Goal: Communication & Community: Ask a question

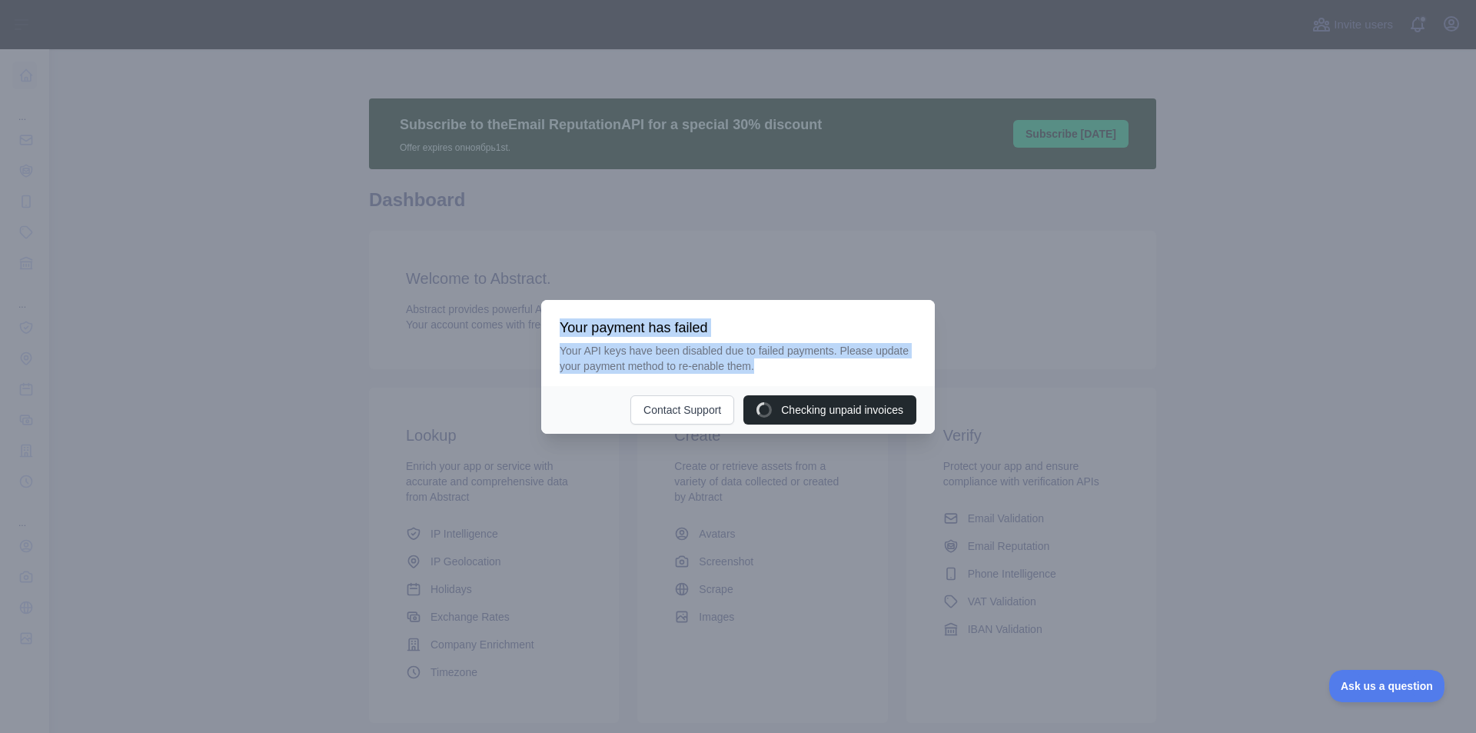
drag, startPoint x: 747, startPoint y: 369, endPoint x: 538, endPoint y: 354, distance: 208.9
click at [538, 354] on div "​ Your payment has failed Your API keys have been disabled due to failed paymen…" at bounding box center [738, 366] width 1476 height 733
click at [528, 374] on div at bounding box center [528, 374] width 0 height 0
click at [877, 336] on h3 "Your payment has failed" at bounding box center [738, 327] width 357 height 18
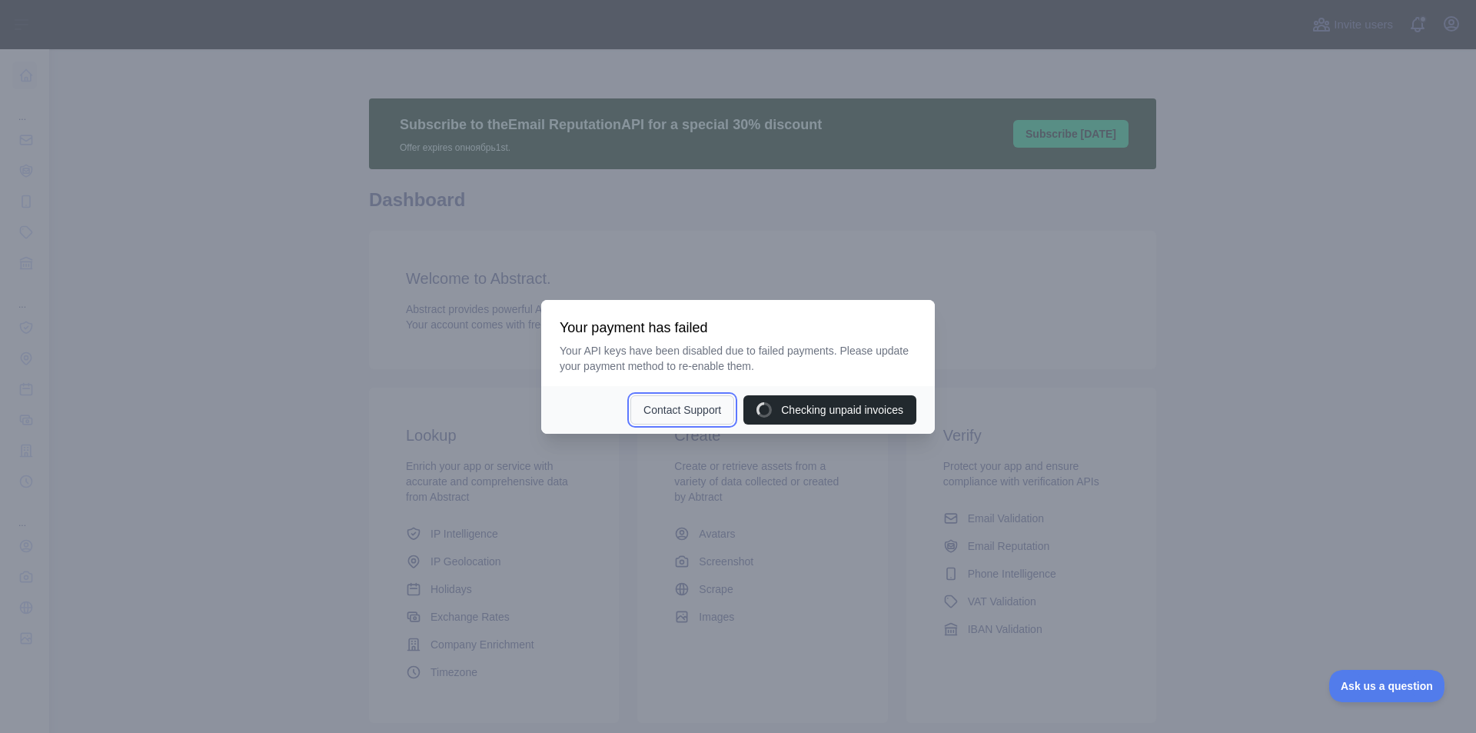
click at [681, 414] on button "Contact Support" at bounding box center [683, 409] width 104 height 29
click at [1395, 684] on span "Ask us a question" at bounding box center [1379, 683] width 115 height 11
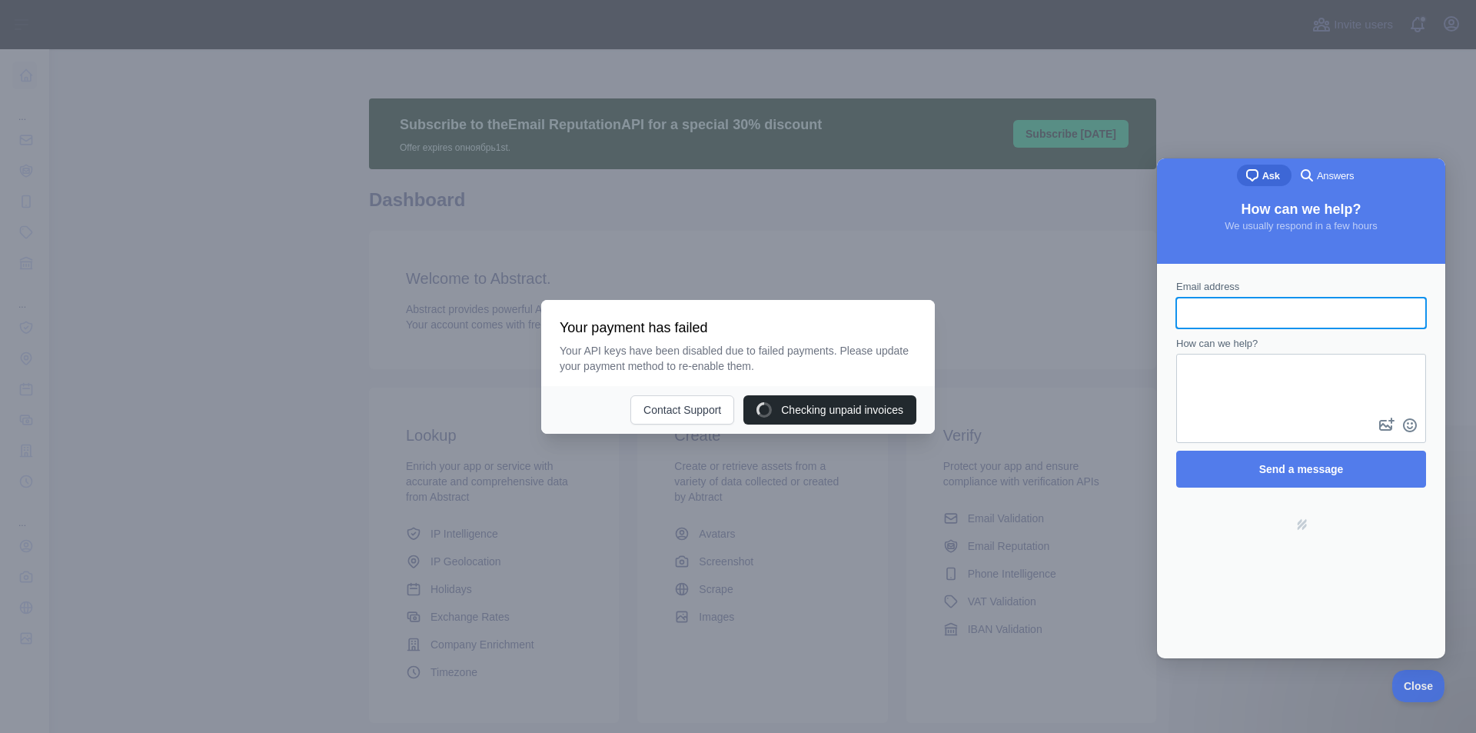
click at [1419, 118] on div at bounding box center [738, 366] width 1476 height 733
click at [678, 423] on button "Contact Support" at bounding box center [683, 409] width 104 height 29
click at [1402, 134] on div at bounding box center [738, 366] width 1476 height 733
drag, startPoint x: 1397, startPoint y: 135, endPoint x: 254, endPoint y: 112, distance: 1143.7
click at [1397, 135] on div at bounding box center [738, 366] width 1476 height 733
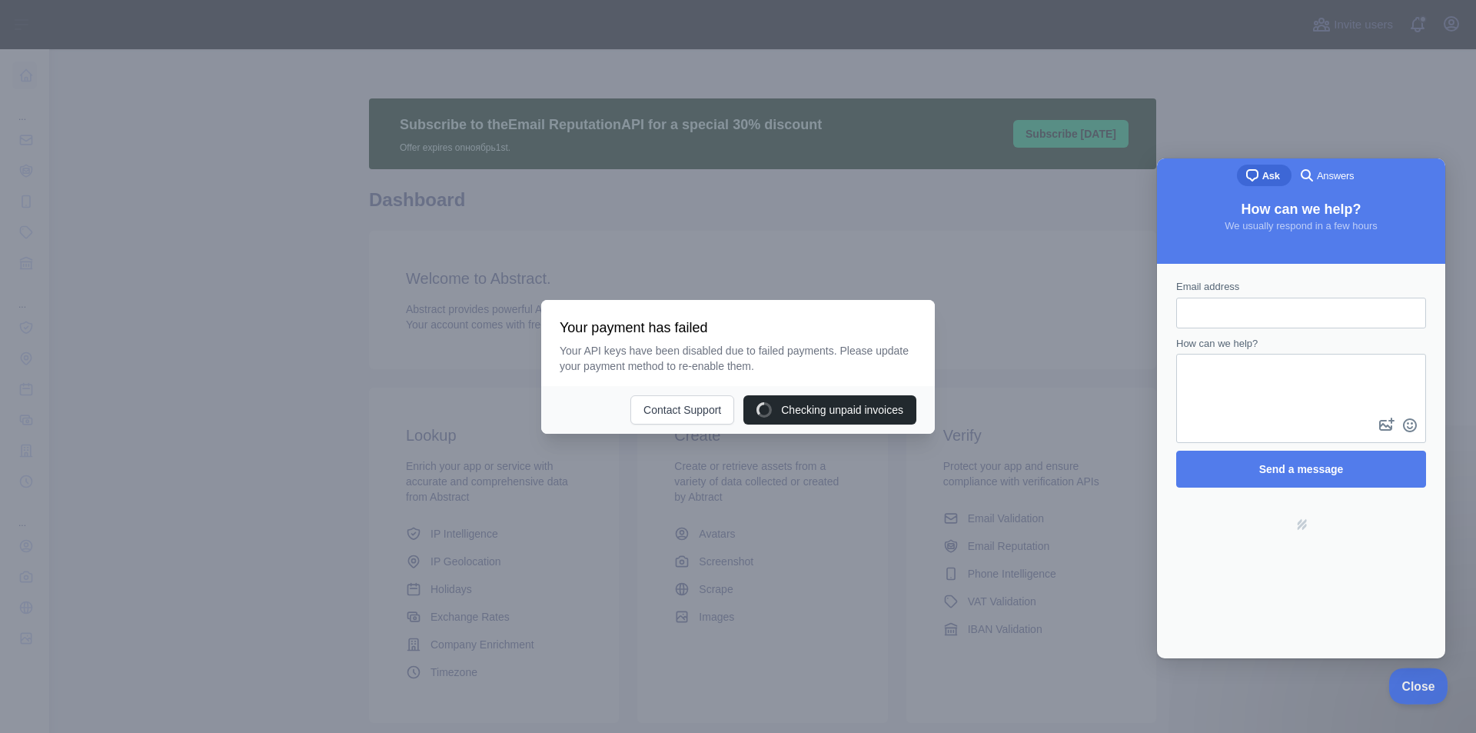
click at [1418, 690] on button "Close" at bounding box center [1415, 683] width 52 height 32
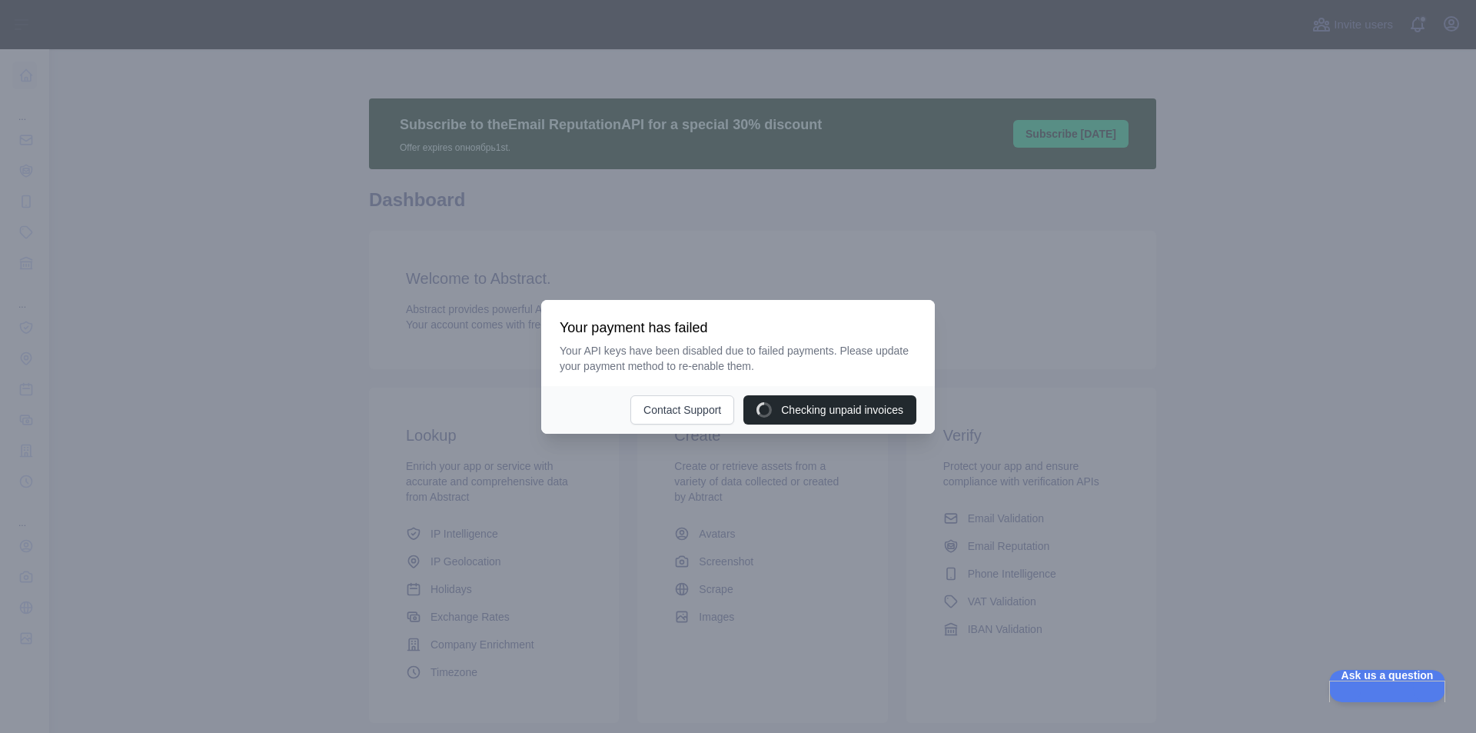
click at [1064, 344] on div at bounding box center [738, 366] width 1476 height 733
drag, startPoint x: 1157, startPoint y: 209, endPoint x: 1028, endPoint y: 25, distance: 225.3
click at [1156, 209] on div at bounding box center [738, 366] width 1476 height 733
click at [1063, 331] on div at bounding box center [738, 366] width 1476 height 733
click at [1447, 32] on div at bounding box center [738, 366] width 1476 height 733
